Goal: Navigation & Orientation: Find specific page/section

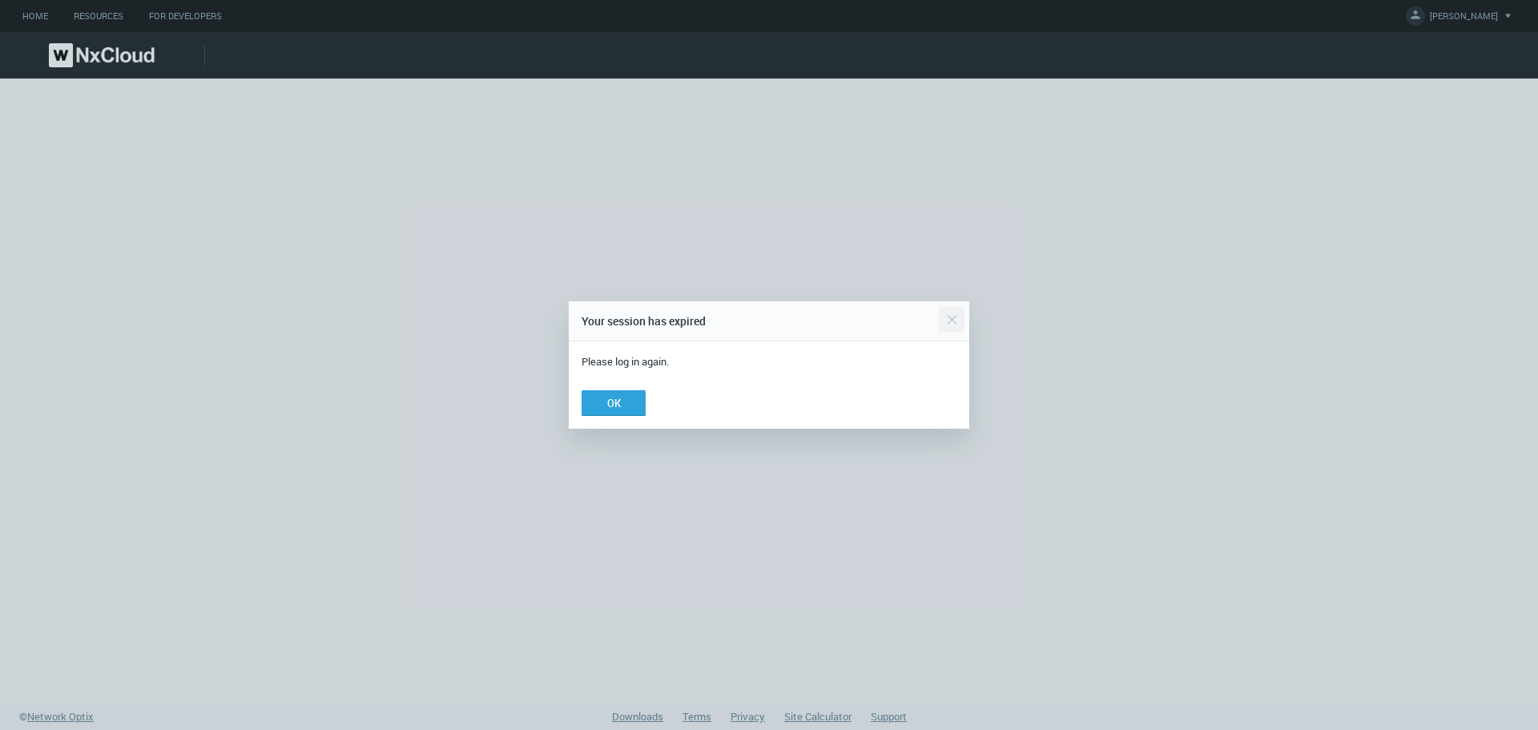
click at [947, 322] on div "Close" at bounding box center [952, 320] width 26 height 32
click at [956, 320] on div "Close" at bounding box center [952, 320] width 26 height 32
